Goal: Navigation & Orientation: Find specific page/section

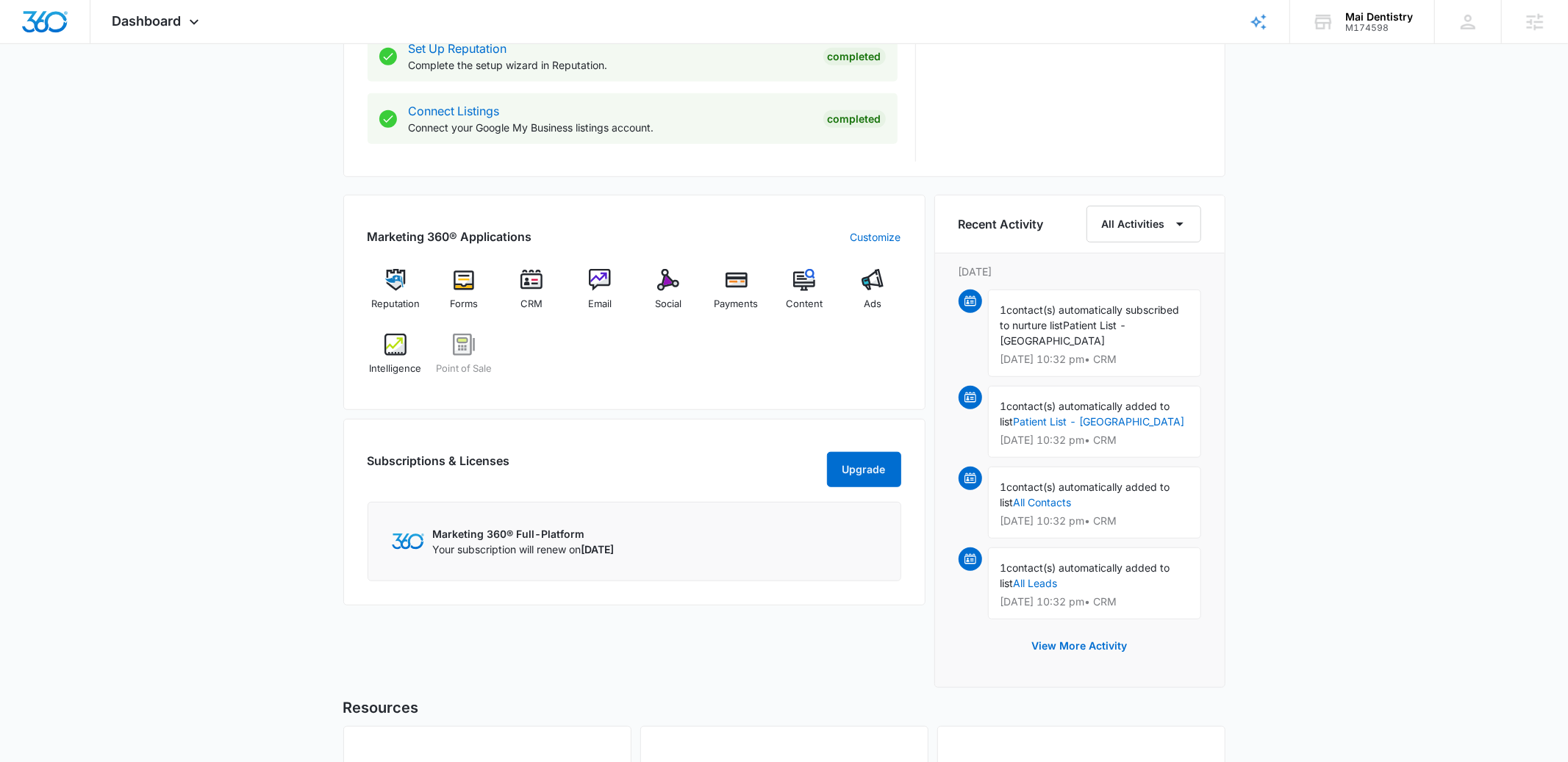
scroll to position [794, 0]
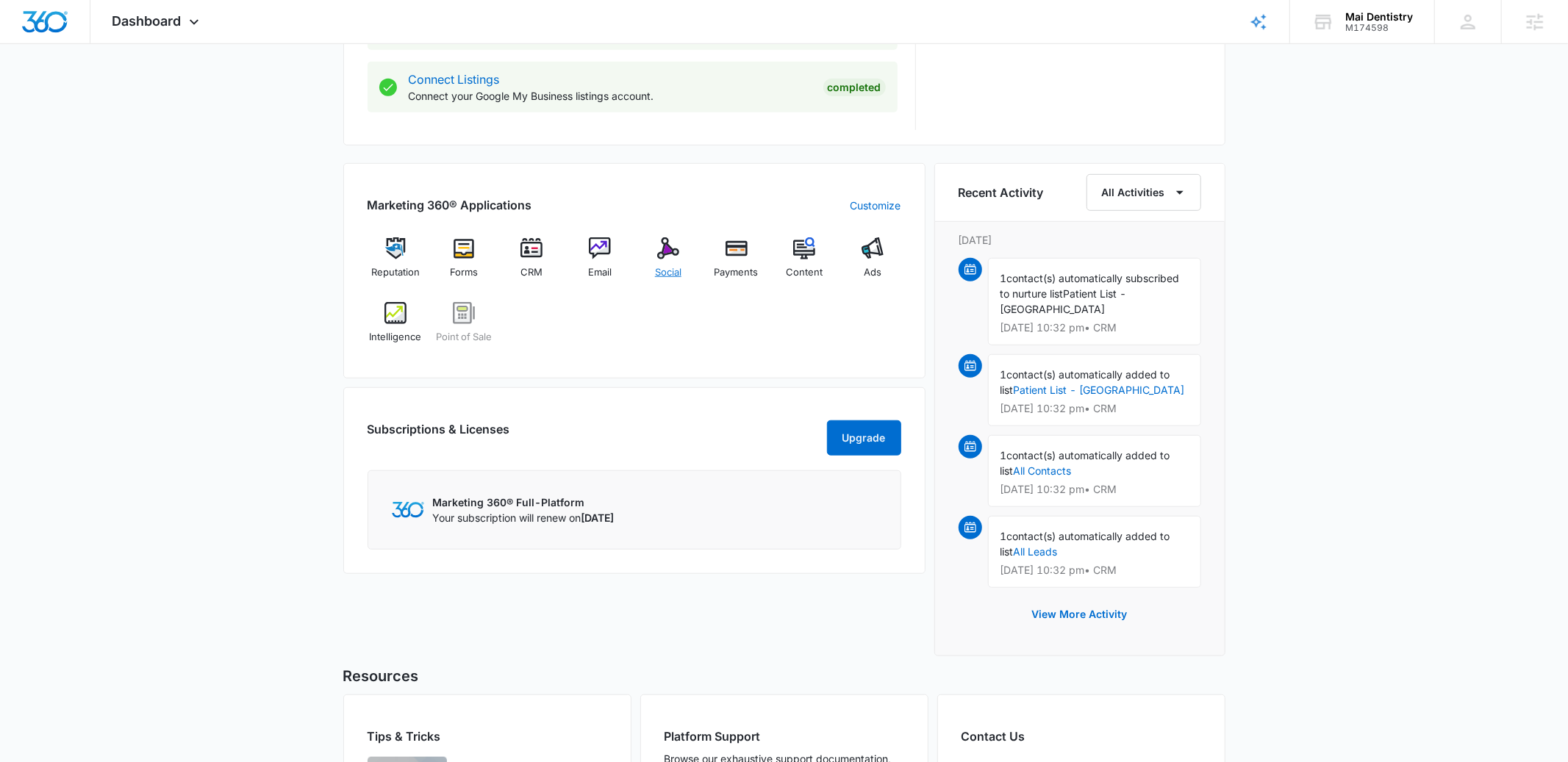
click at [661, 248] on img at bounding box center [668, 248] width 22 height 22
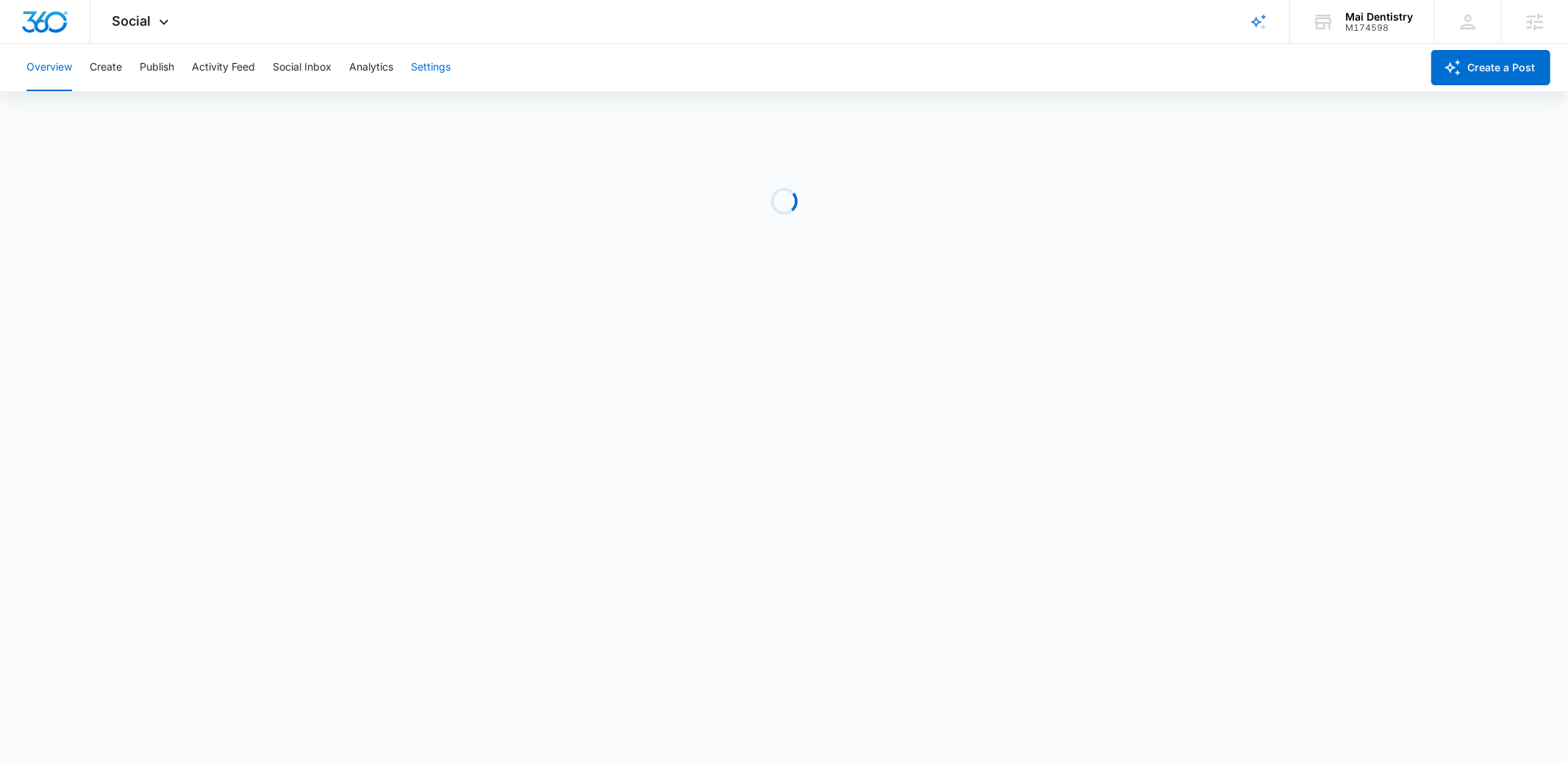
click at [417, 60] on button "Settings" at bounding box center [431, 67] width 40 height 47
click at [435, 65] on button "Settings" at bounding box center [431, 67] width 40 height 47
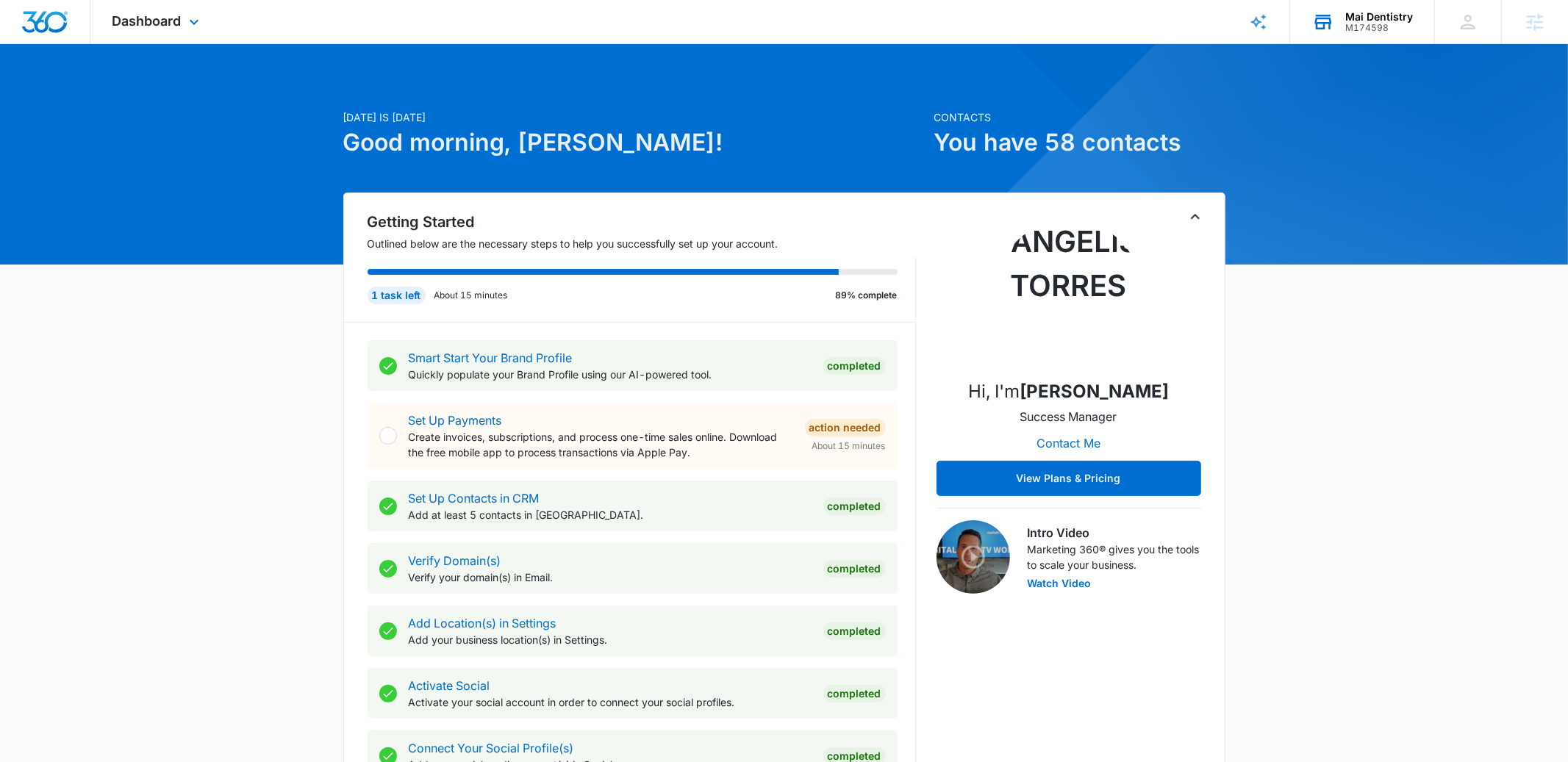
click at [1365, 24] on div "M174598" at bounding box center [1379, 28] width 68 height 11
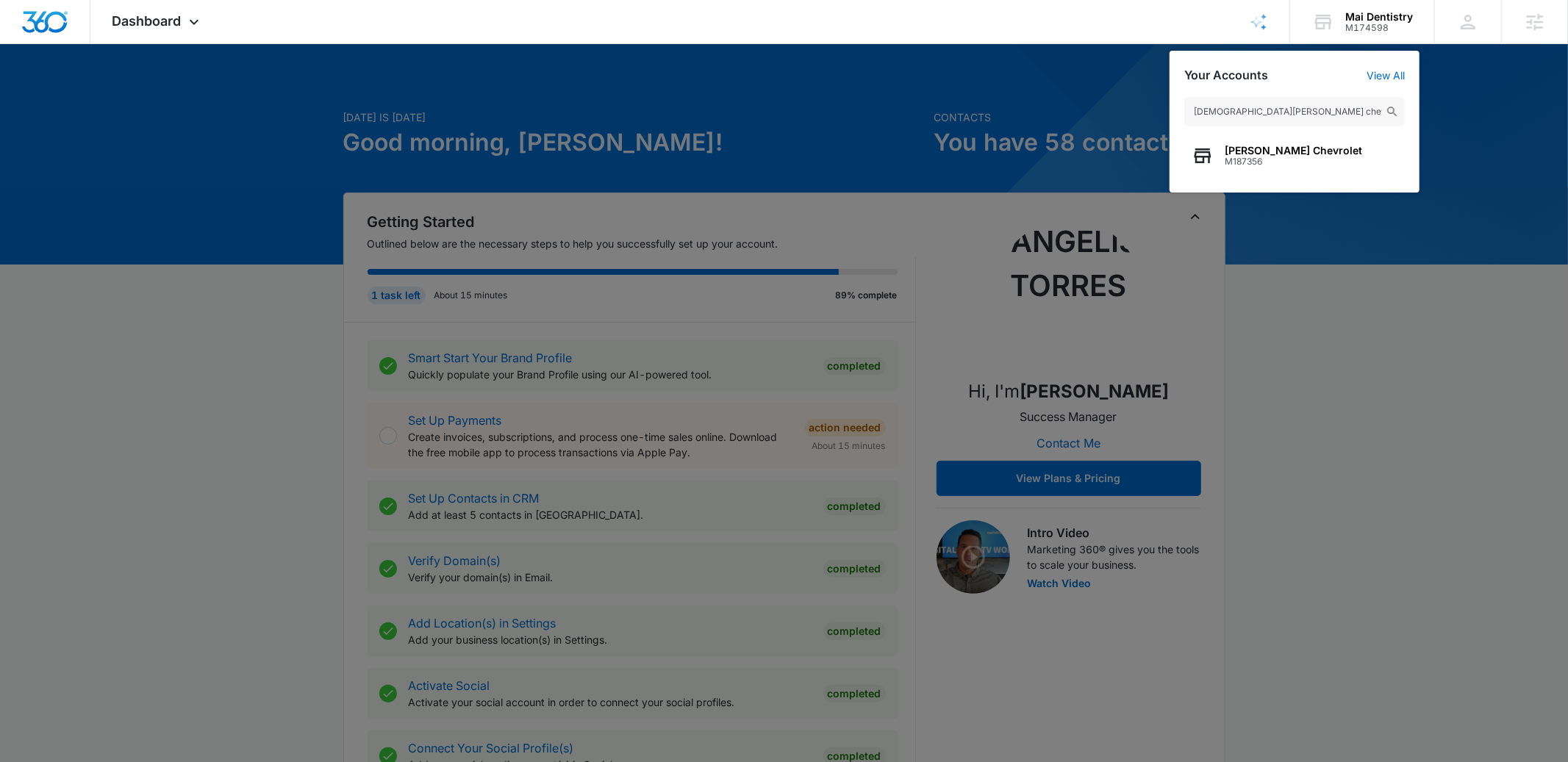
type input "christi hubler chev"
click at [1312, 160] on span "M187356" at bounding box center [1293, 161] width 137 height 11
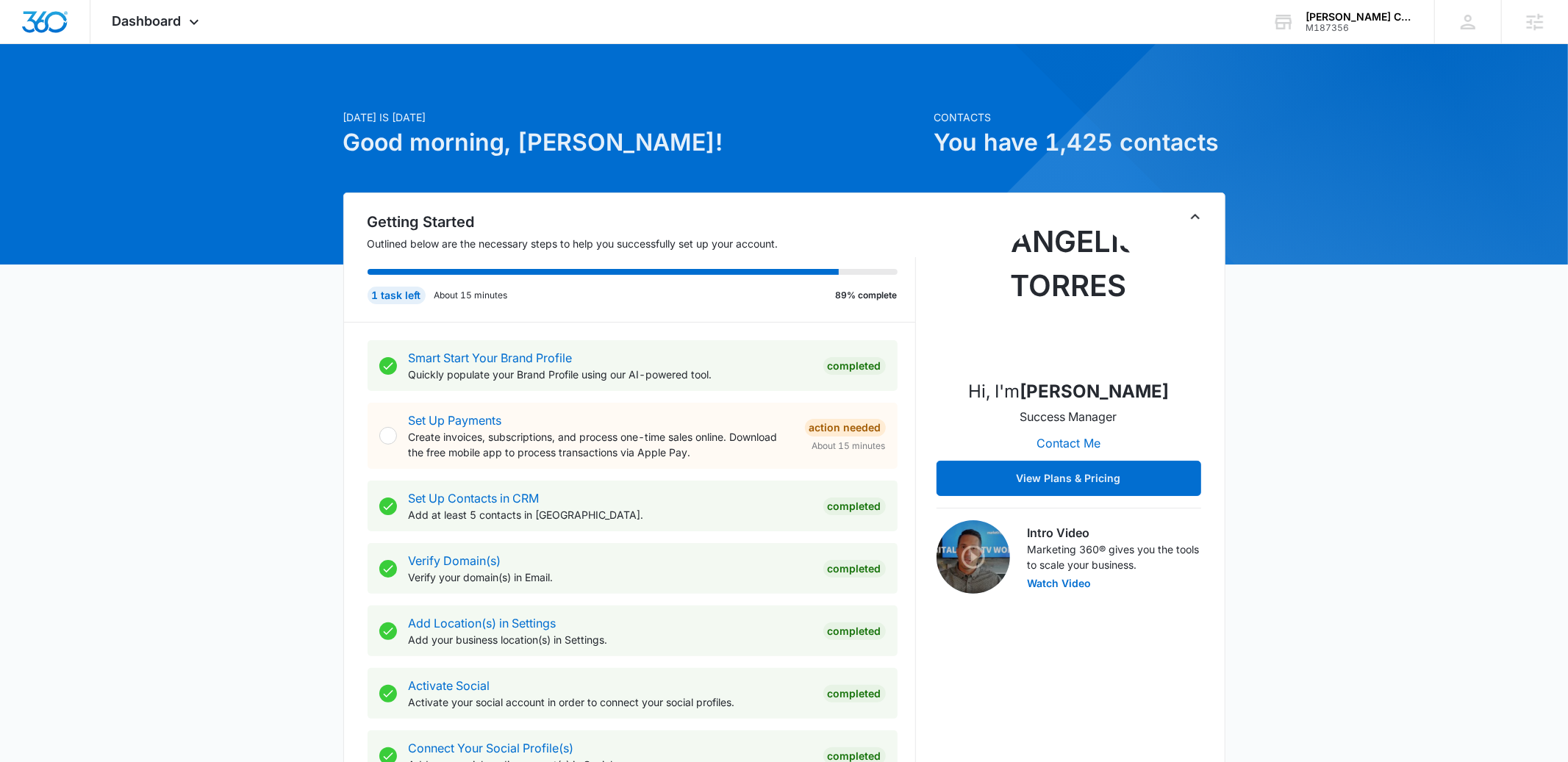
click at [1191, 211] on icon "Toggle Collapse" at bounding box center [1194, 217] width 17 height 17
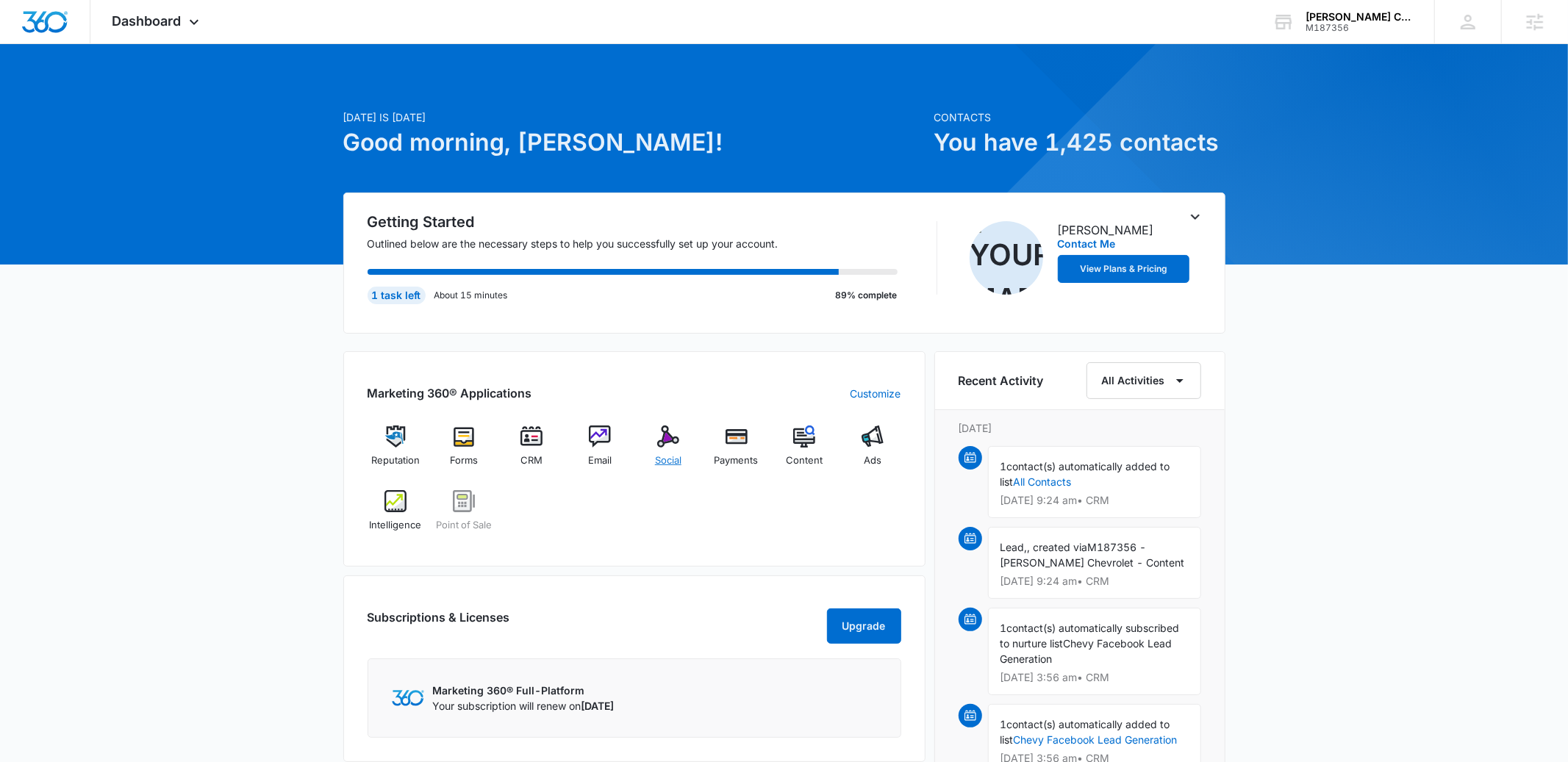
click at [683, 444] on div "Social" at bounding box center [668, 452] width 57 height 53
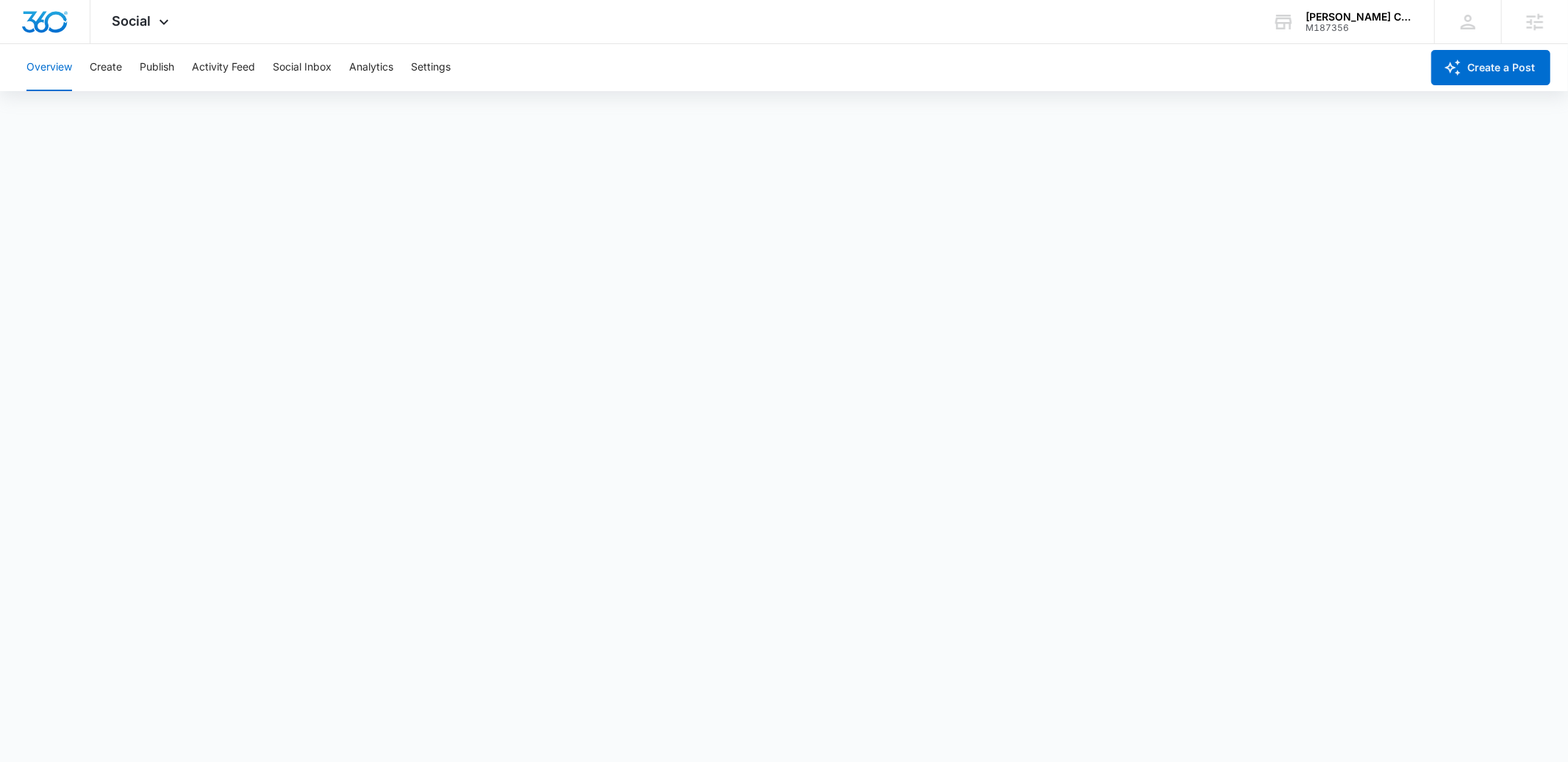
click at [88, 75] on div "Overview Create Publish Activity Feed Social Inbox Analytics Settings" at bounding box center [719, 67] width 1404 height 47
click at [109, 71] on button "Create" at bounding box center [106, 67] width 32 height 47
click at [172, 72] on button "Publish" at bounding box center [157, 67] width 35 height 47
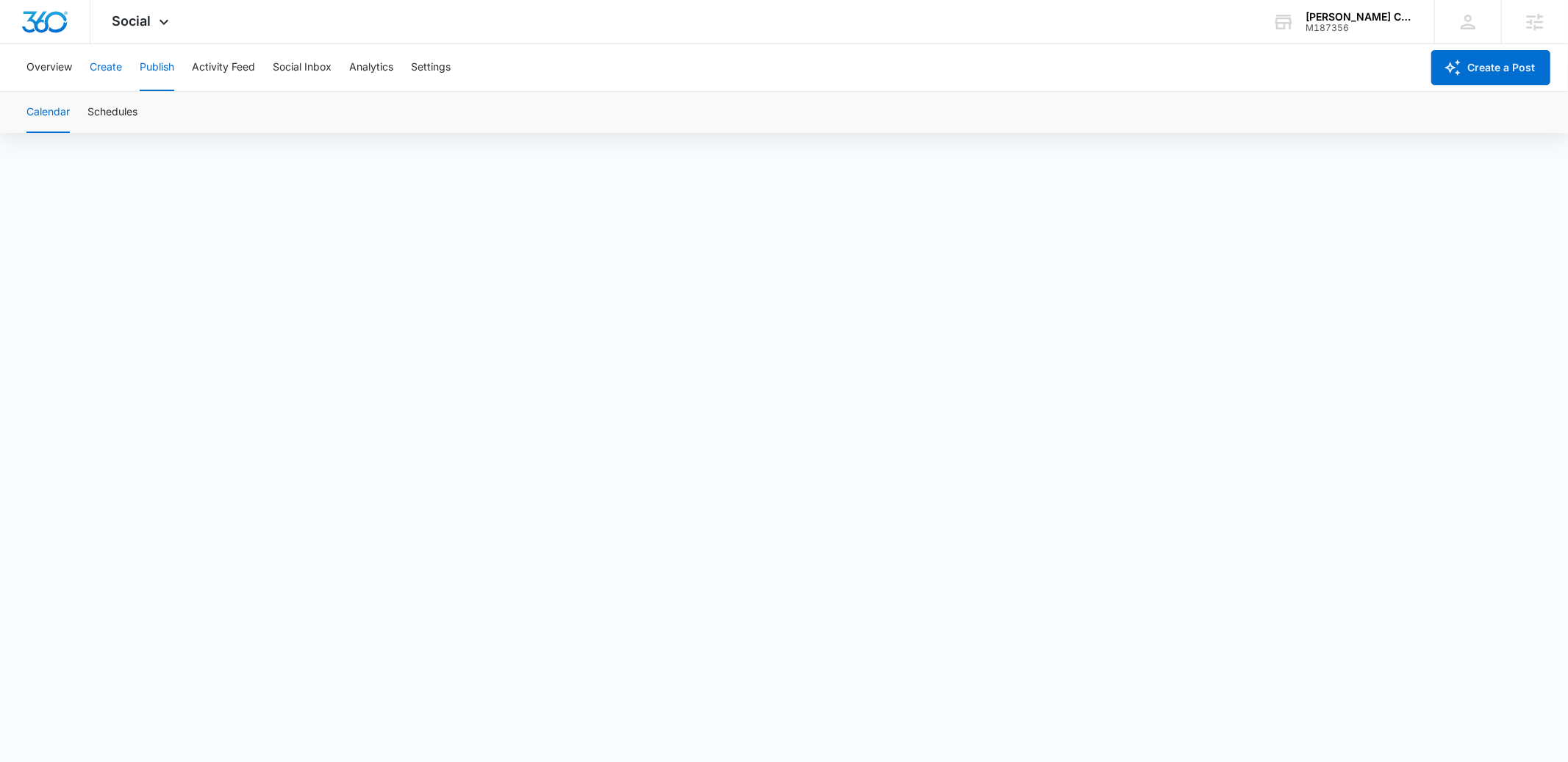
click at [101, 69] on button "Create" at bounding box center [106, 67] width 32 height 47
click at [147, 57] on button "Publish" at bounding box center [157, 67] width 35 height 47
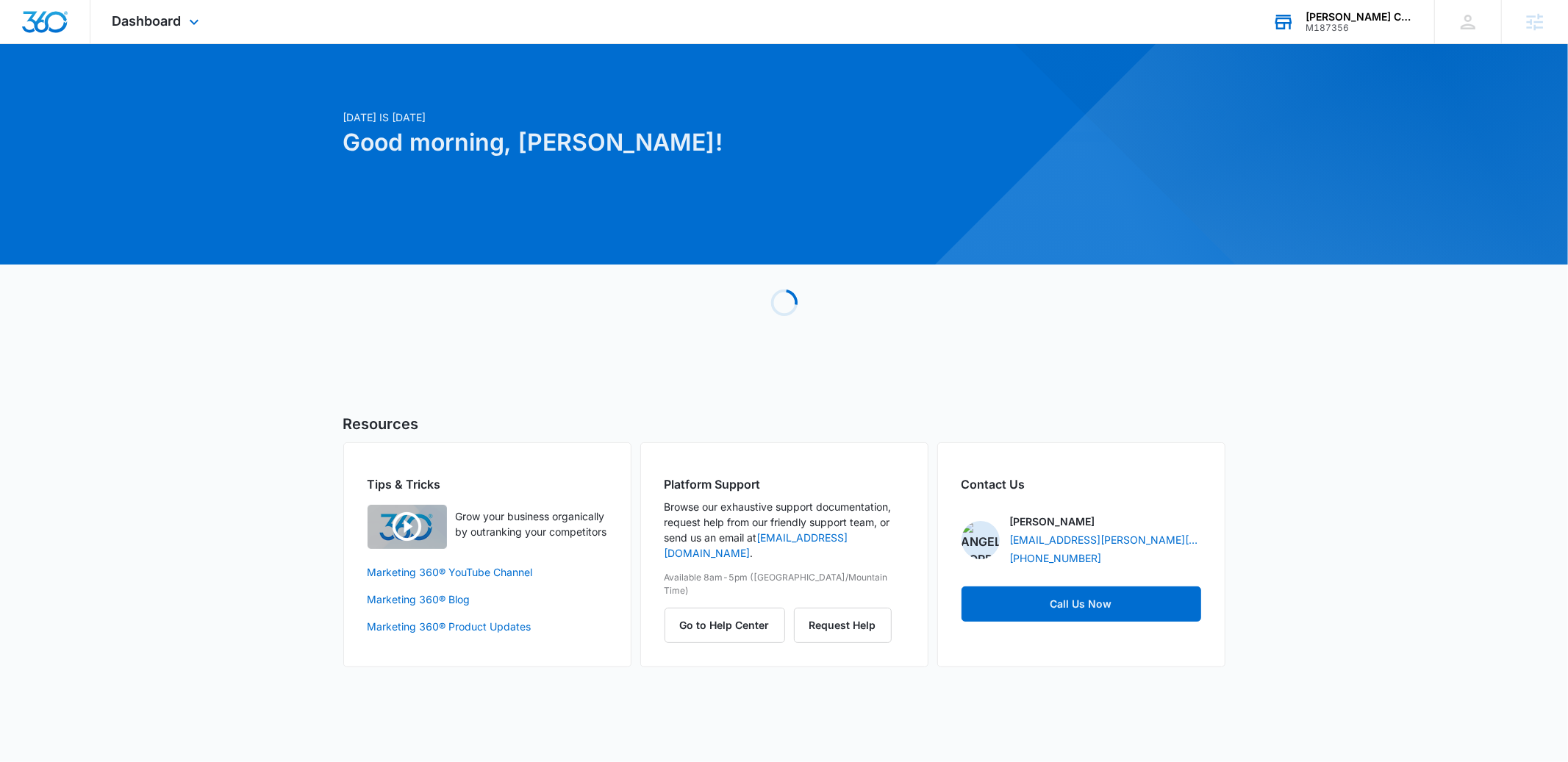
click at [1321, 35] on div "Christi Hubler Chevrolet M187356 Your Accounts View All" at bounding box center [1342, 21] width 184 height 43
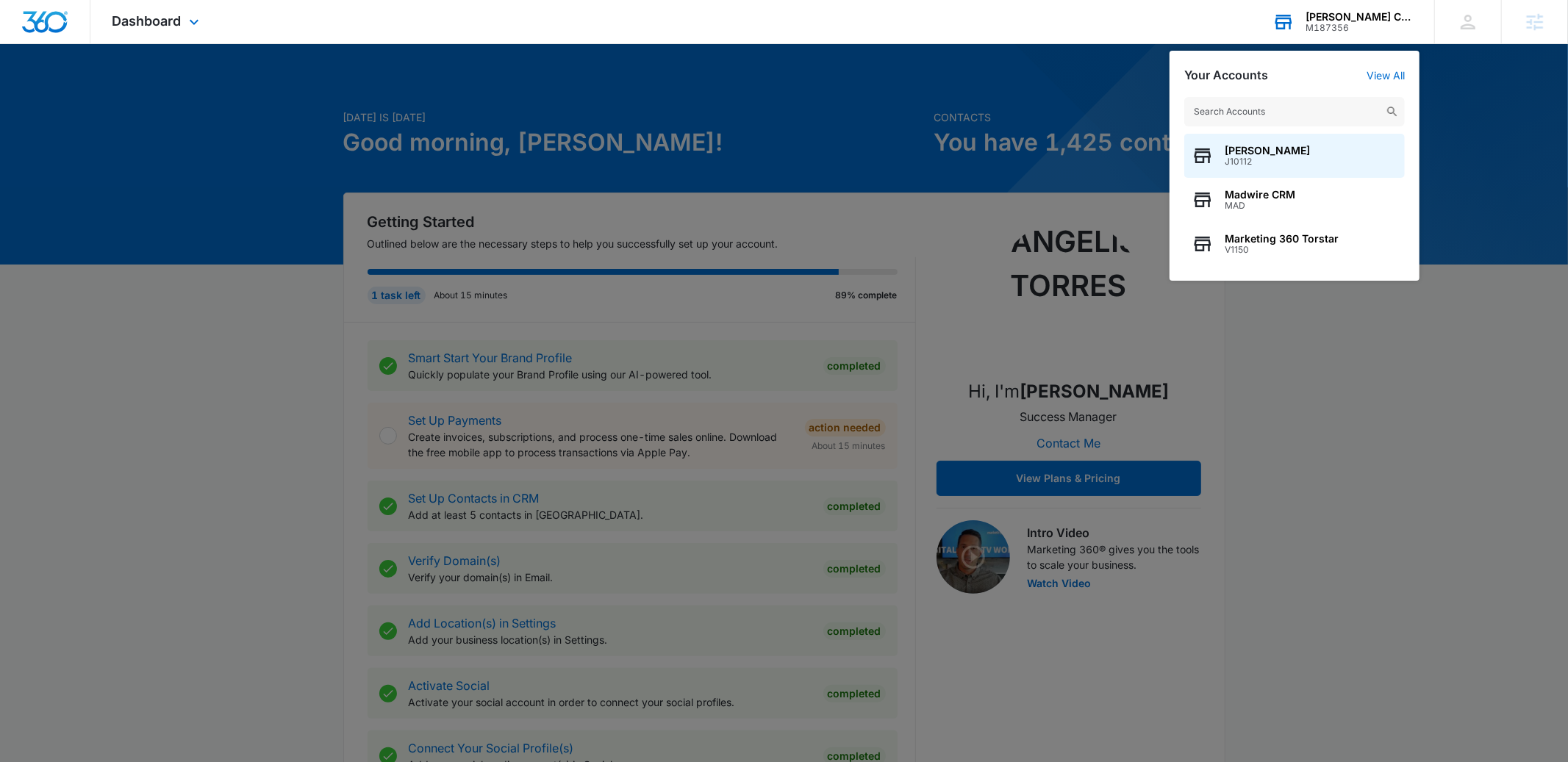
click at [1258, 101] on input "text" at bounding box center [1294, 112] width 220 height 29
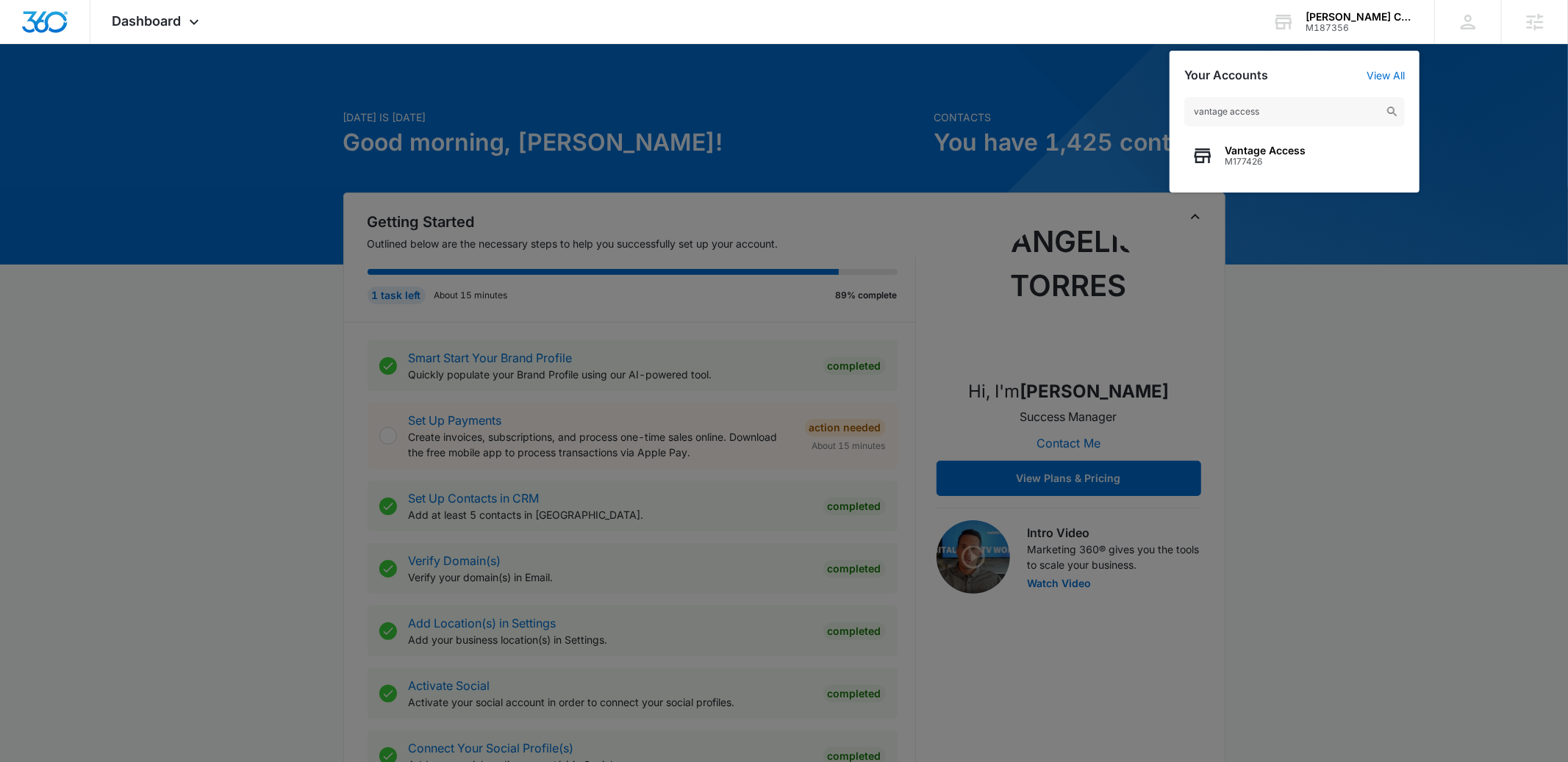
type input "vantage access"
click at [1299, 155] on span "Vantage Access" at bounding box center [1265, 151] width 81 height 12
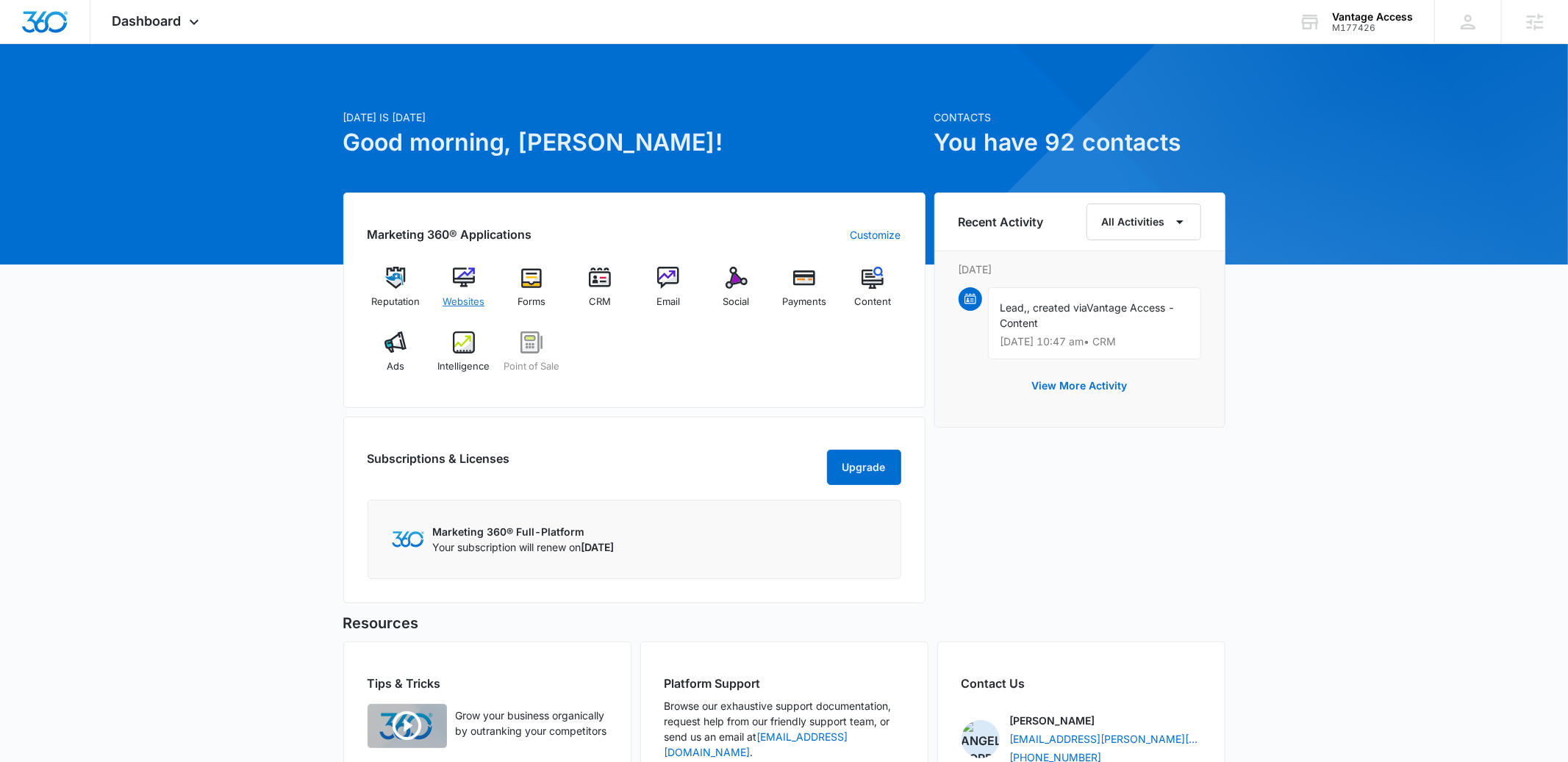
click at [455, 292] on div "Websites" at bounding box center [463, 293] width 57 height 53
